Goal: Navigation & Orientation: Go to known website

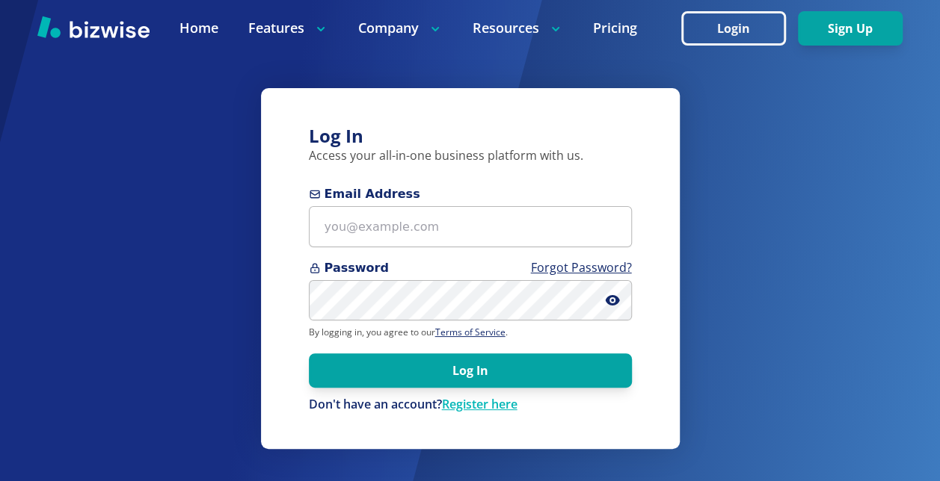
click at [283, 287] on div "Log In Access your all-in-one business platform with us. Email Address Password…" at bounding box center [470, 269] width 419 height 362
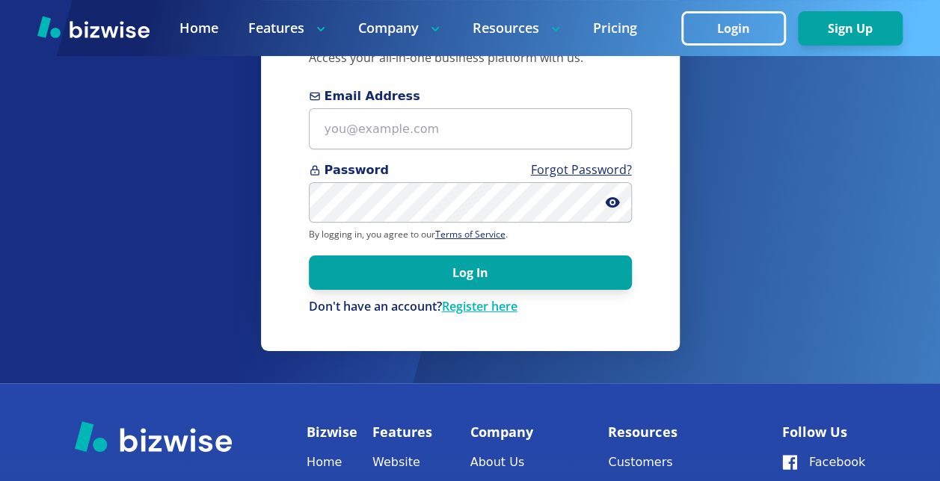
scroll to position [99, 0]
